Goal: Find specific page/section: Locate a particular part of the current website

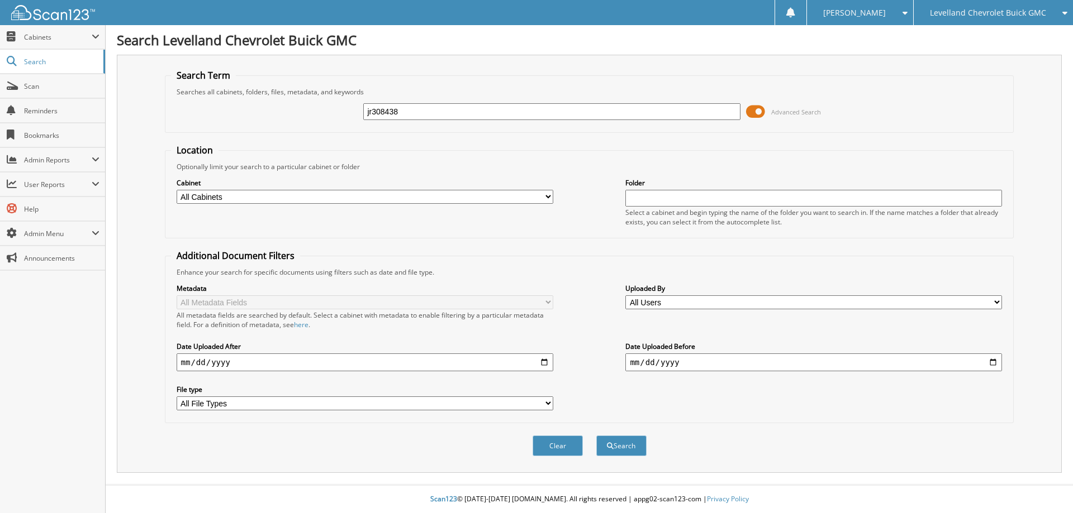
type input "jr308438"
click at [596, 436] on button "Search" at bounding box center [621, 446] width 50 height 21
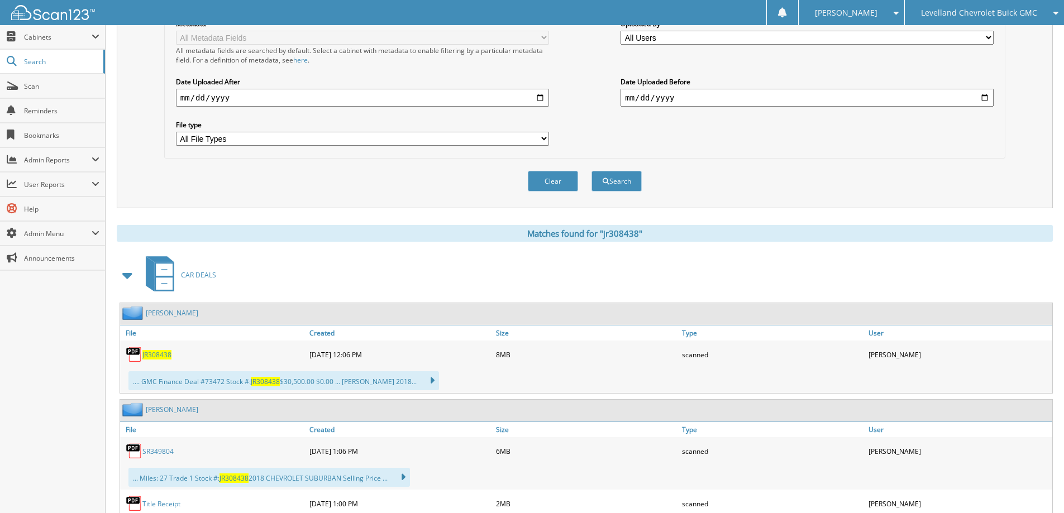
scroll to position [335, 0]
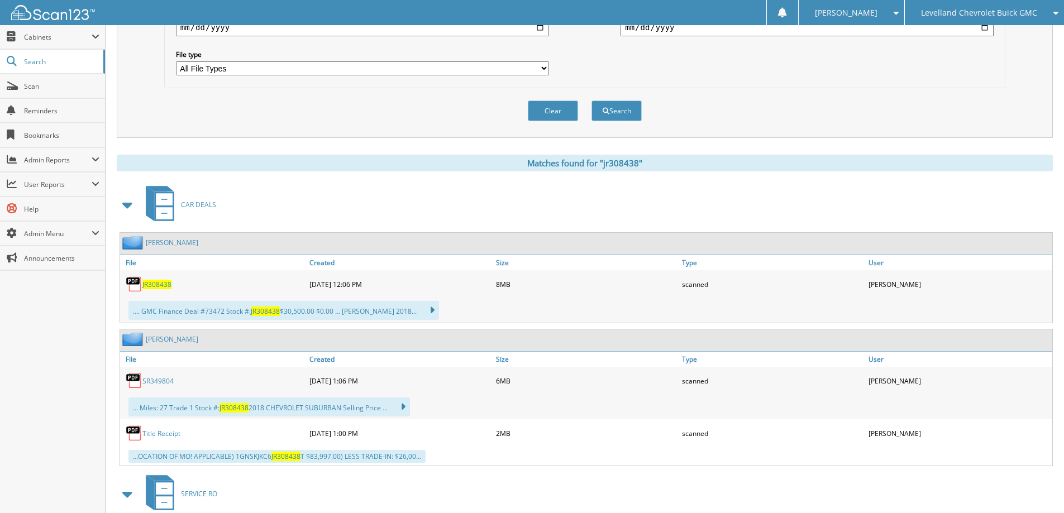
click at [158, 288] on span "JR308438" at bounding box center [156, 284] width 29 height 9
click at [161, 381] on link "SR349804" at bounding box center [157, 381] width 31 height 9
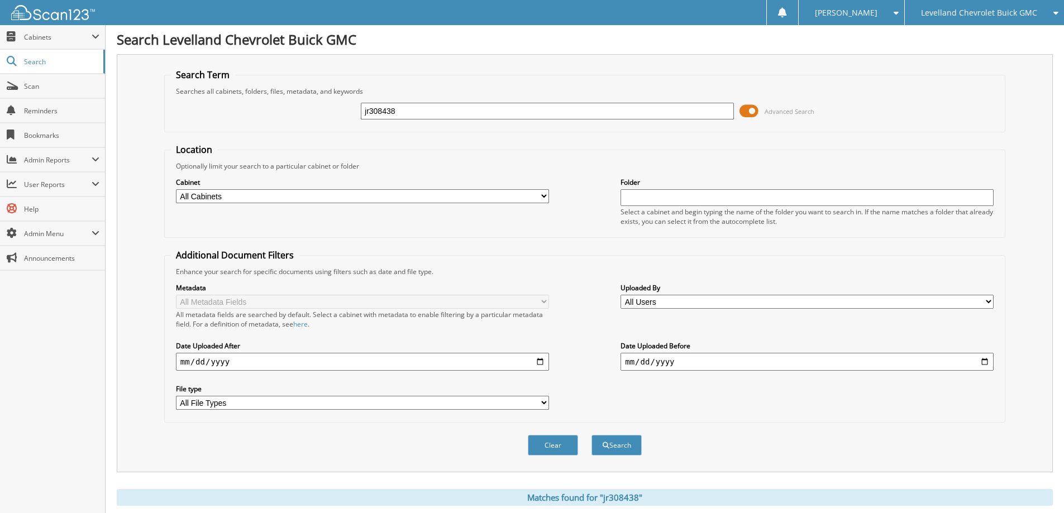
scroll to position [0, 0]
